Goal: Task Accomplishment & Management: Use online tool/utility

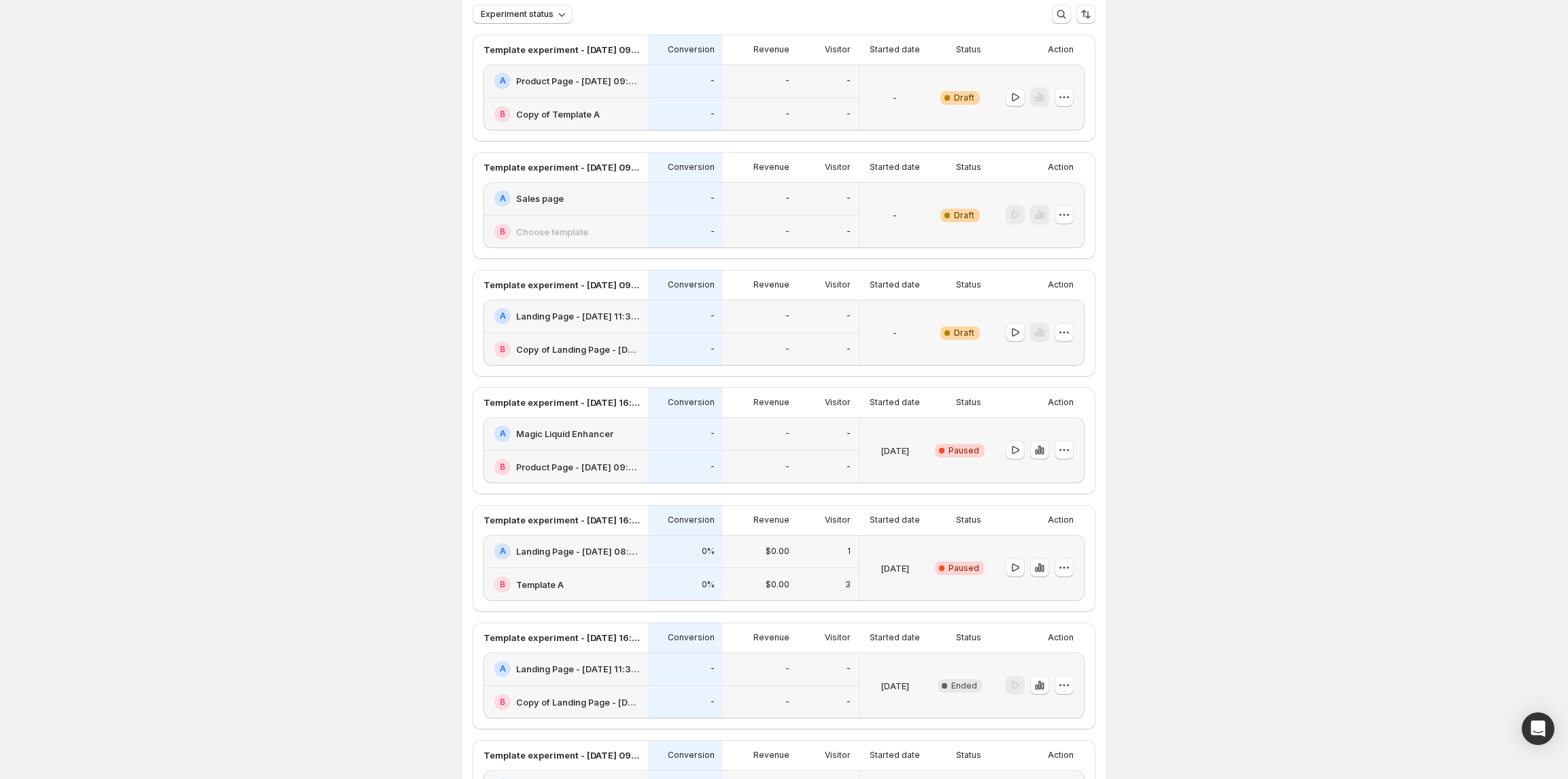
scroll to position [181, 0]
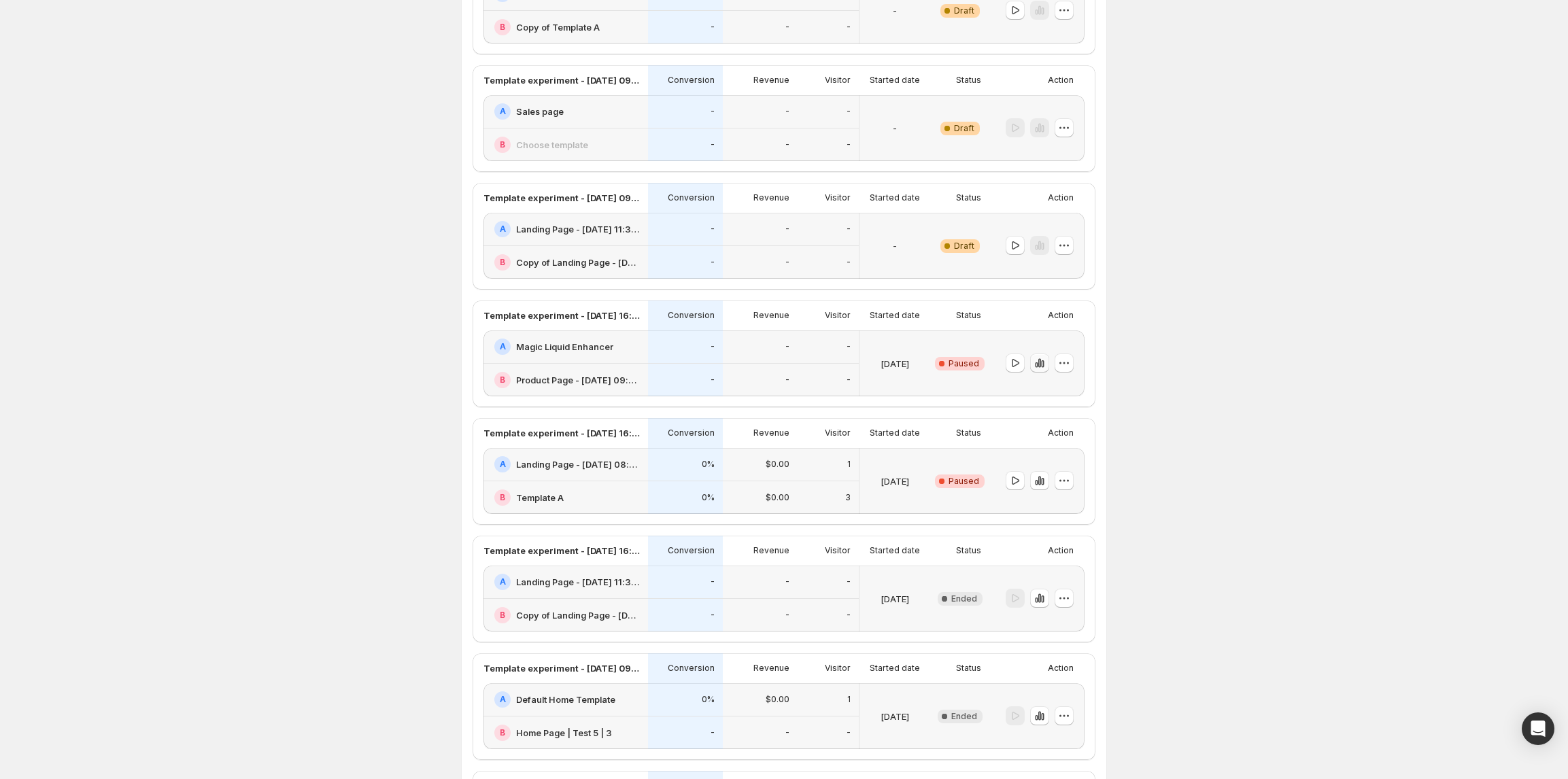
click at [1044, 363] on icon "button" at bounding box center [1043, 364] width 3 height 8
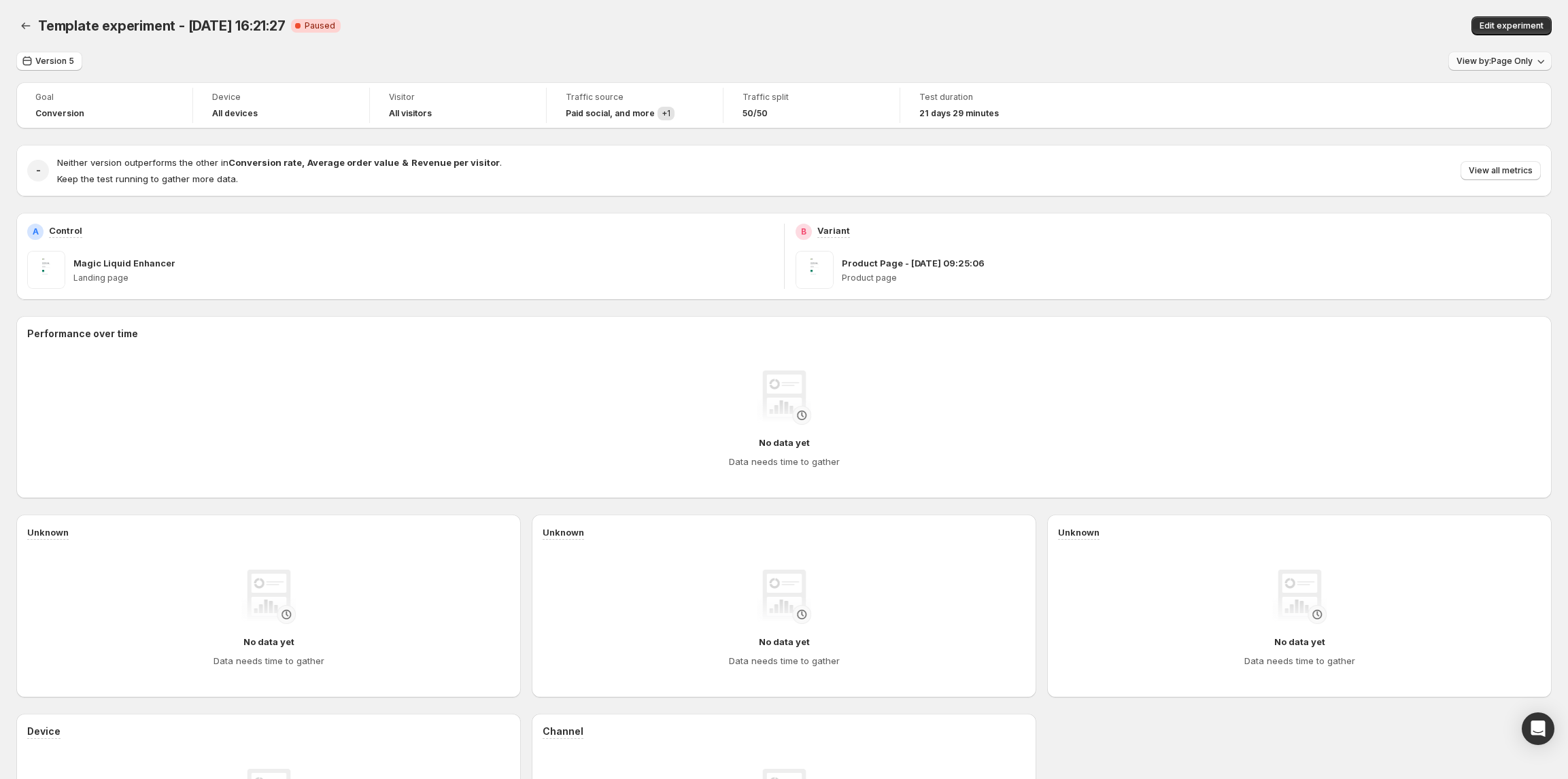
click at [1502, 65] on span "View by: Page Only" at bounding box center [1494, 62] width 76 height 11
click at [1483, 58] on span "View by: Page Only" at bounding box center [1494, 62] width 76 height 11
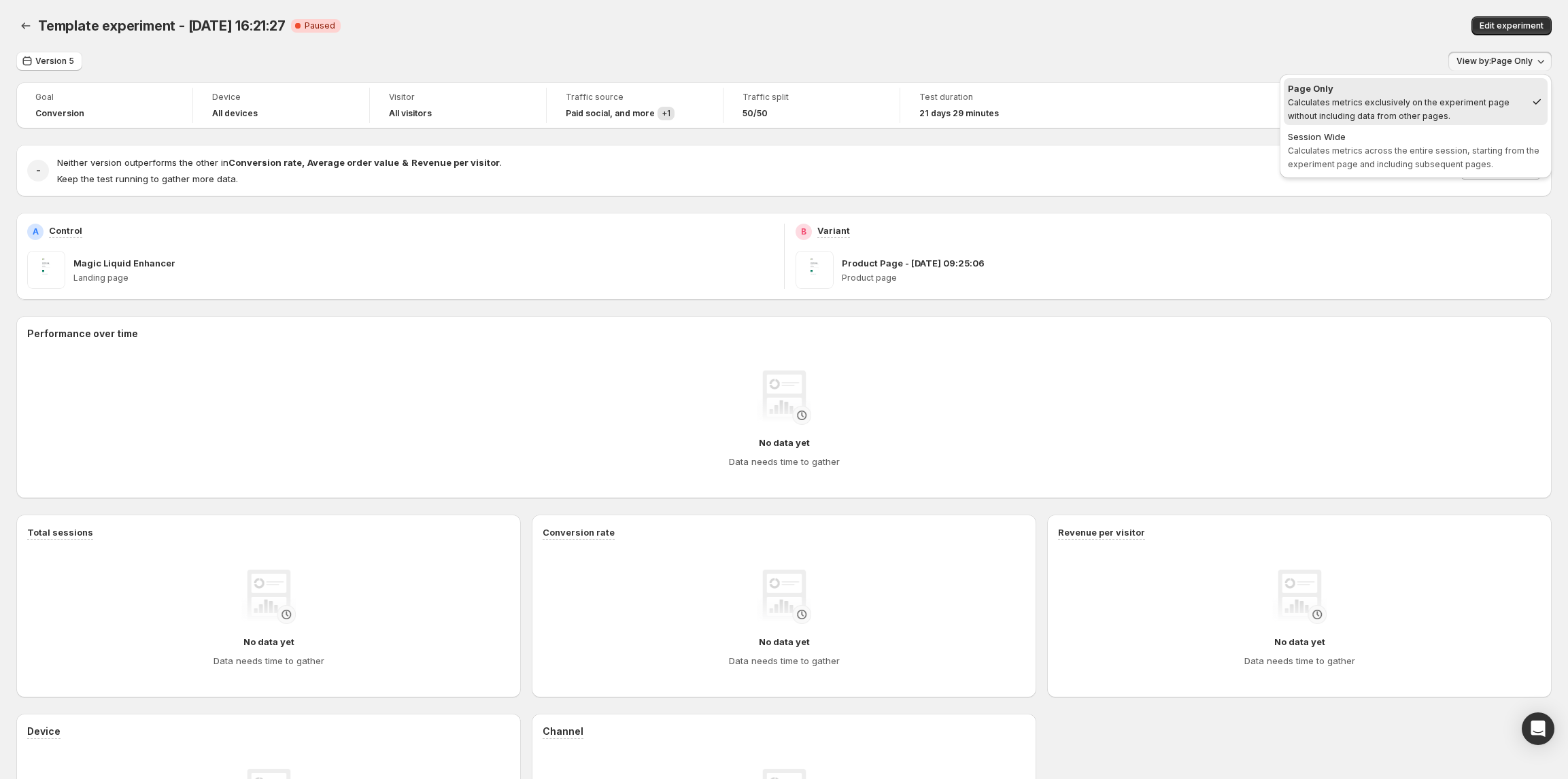
click at [1162, 13] on div "Template experiment - [DATE] 16:21:27. This page is ready Template experiment -…" at bounding box center [784, 26] width 1536 height 52
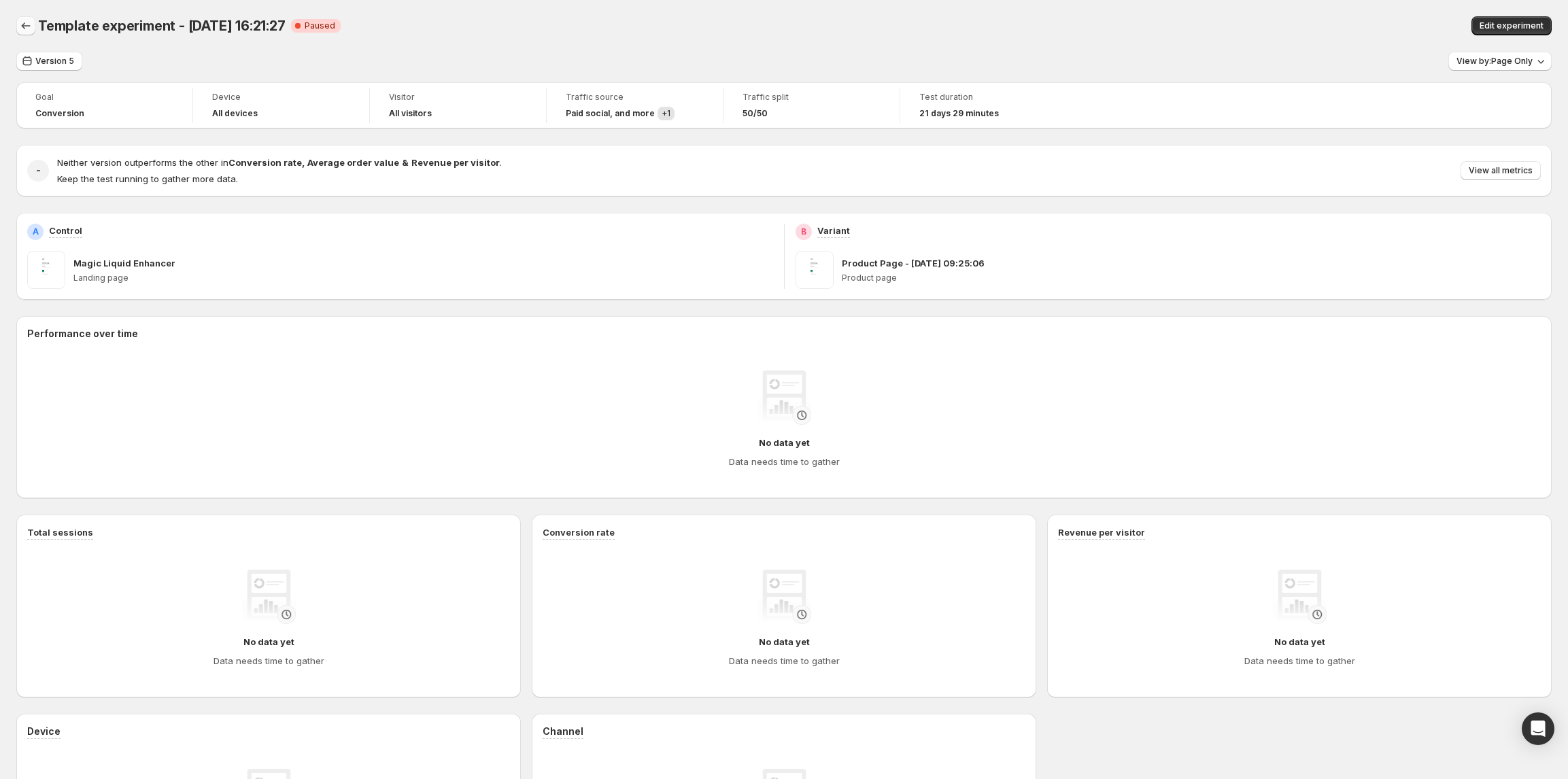
click at [32, 16] on button "Back" at bounding box center [25, 25] width 19 height 19
